Goal: Information Seeking & Learning: Find specific fact

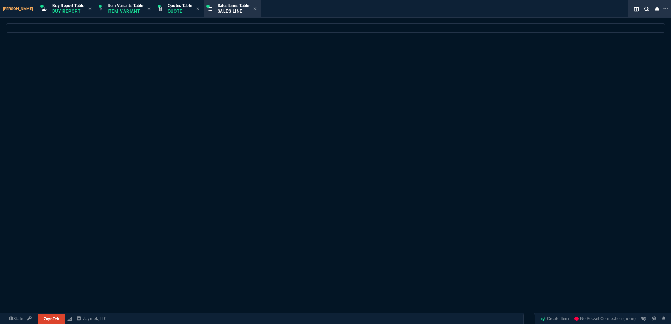
select select "1: BROV"
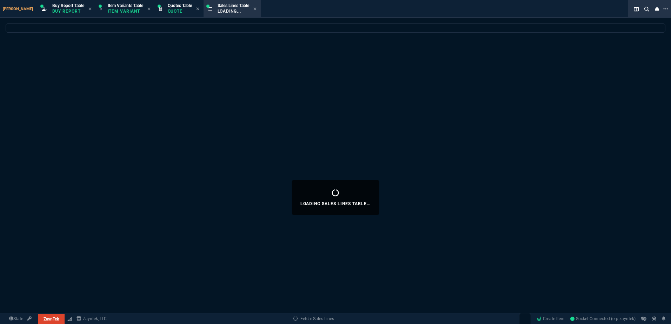
select select
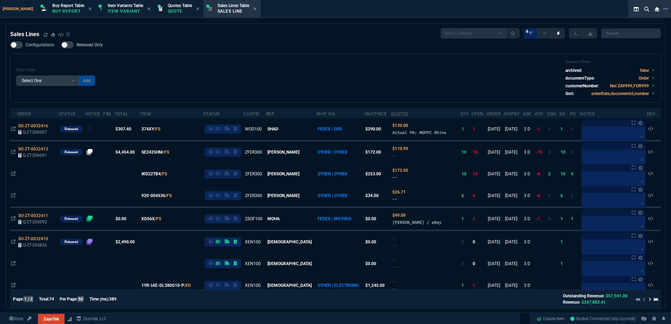
click at [325, 53] on div "Configurations Released Only Filter Table Select One Add Filter () Age () ATS (…" at bounding box center [335, 71] width 651 height 61
click at [212, 66] on div "Filter Table Select One Add Filter () Age () ATS () Cond (itemVariantCode) Cust…" at bounding box center [335, 78] width 639 height 37
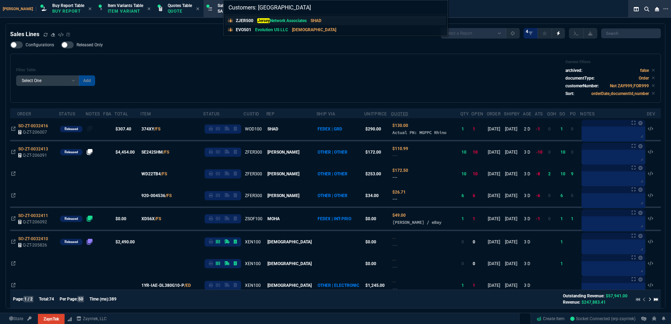
type input "Customers: [GEOGRAPHIC_DATA]"
click at [277, 23] on p "Jersey Network Associates" at bounding box center [282, 21] width 50 height 6
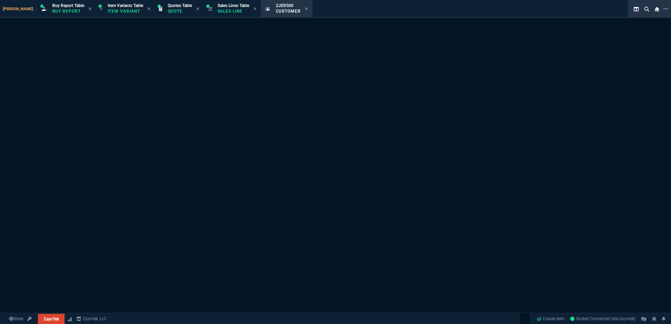
select select "1: quotes"
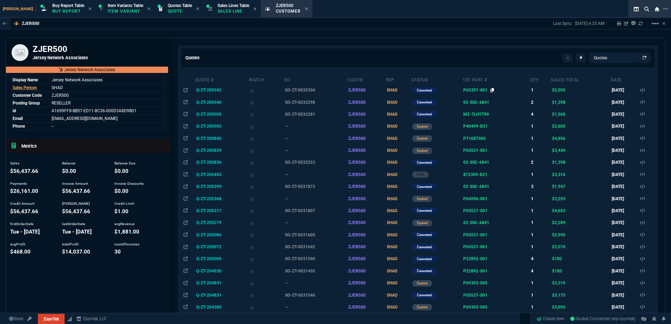
click at [491, 90] on icon at bounding box center [493, 90] width 4 height 4
click at [220, 10] on p "Sales Line" at bounding box center [234, 11] width 32 height 6
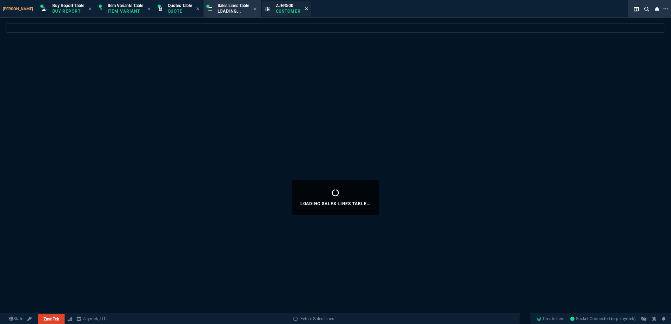
click at [305, 8] on icon at bounding box center [306, 9] width 3 height 4
select select
